Goal: Information Seeking & Learning: Learn about a topic

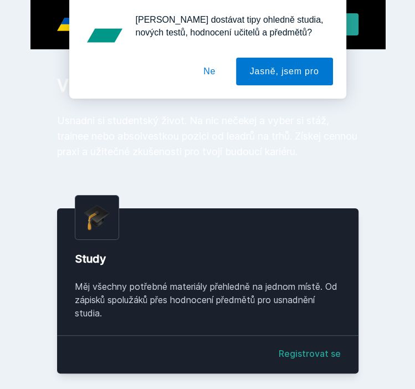
click at [208, 63] on button "Ne" at bounding box center [210, 72] width 40 height 28
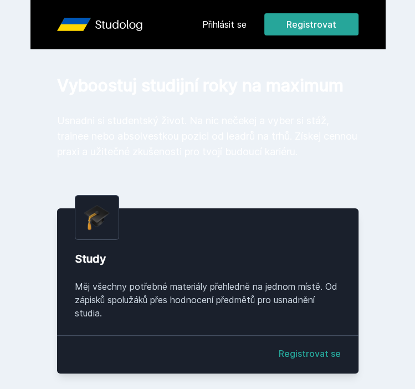
click at [225, 23] on link "Přihlásit se" at bounding box center [224, 24] width 44 height 13
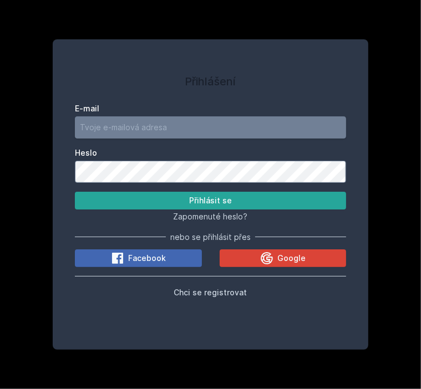
click at [126, 120] on input "E-mail" at bounding box center [210, 127] width 271 height 22
type input "[PERSON_NAME][EMAIL_ADDRESS][DOMAIN_NAME]"
click at [75, 192] on button "Přihlásit se" at bounding box center [210, 201] width 271 height 18
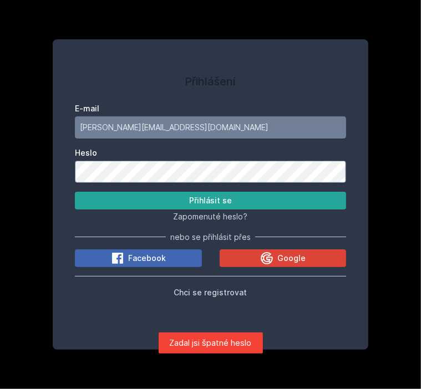
click at [75, 192] on button "Přihlásit se" at bounding box center [210, 201] width 271 height 18
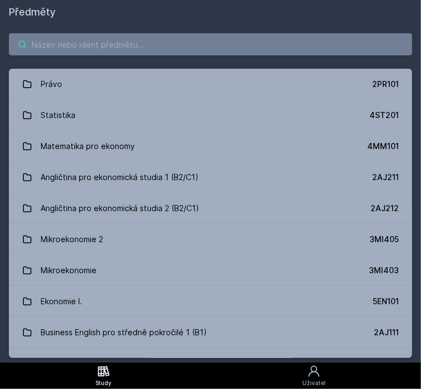
click at [80, 39] on input "search" at bounding box center [210, 44] width 403 height 22
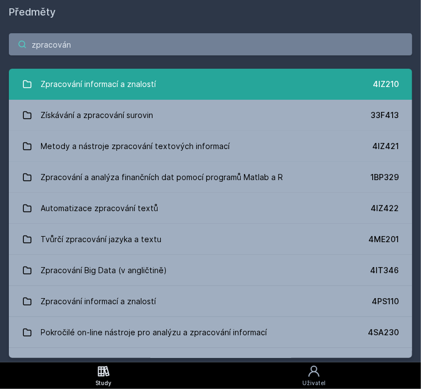
type input "zpracován"
click at [75, 81] on div "Zpracování informací a znalostí" at bounding box center [98, 84] width 115 height 22
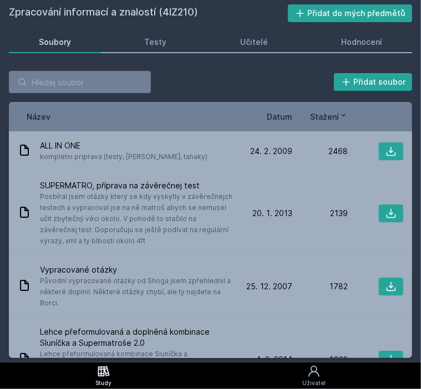
click at [276, 116] on span "Datum" at bounding box center [280, 117] width 26 height 12
